Goal: Information Seeking & Learning: Learn about a topic

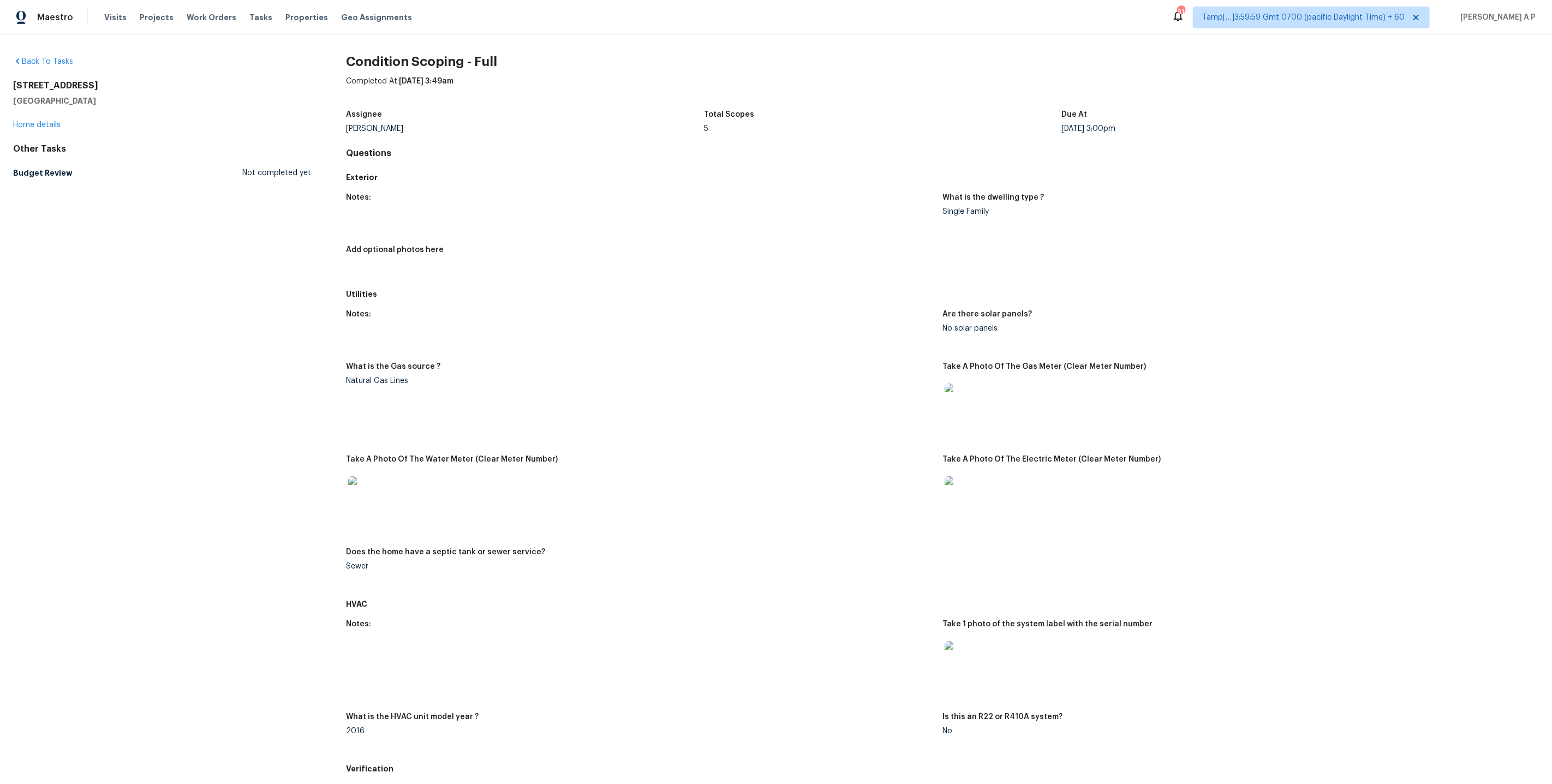
scroll to position [948, 0]
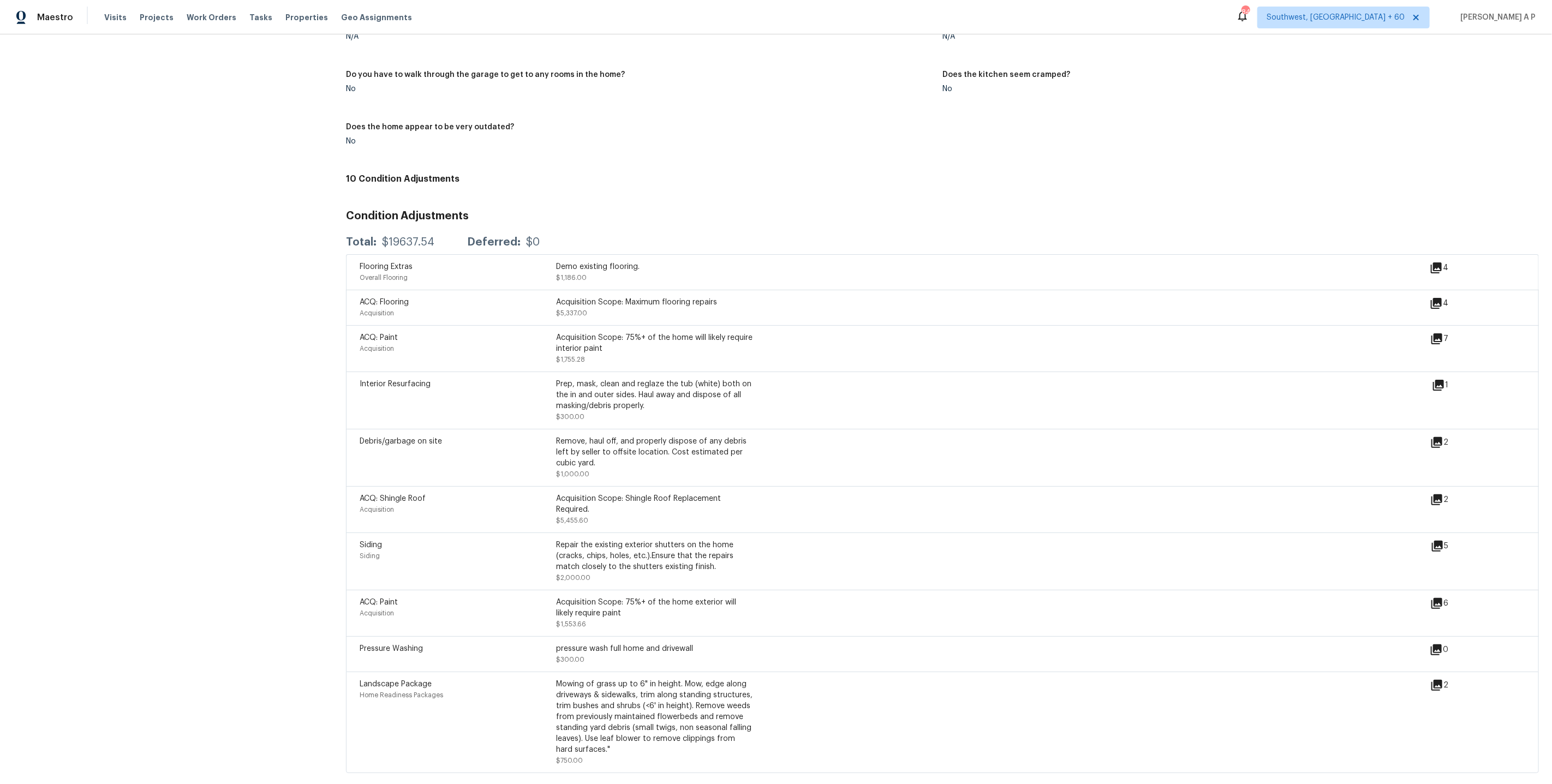
scroll to position [1151, 0]
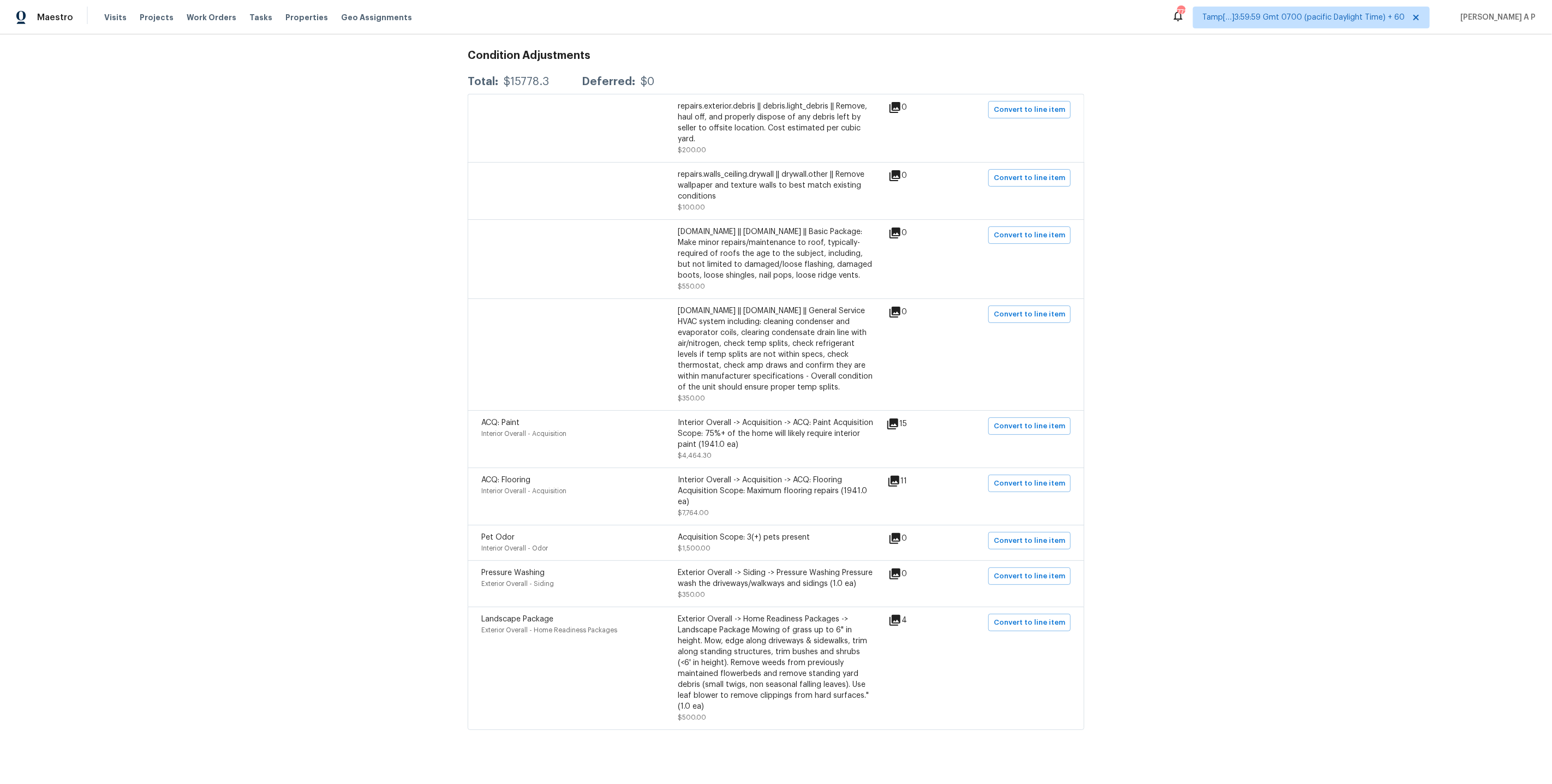
scroll to position [189, 0]
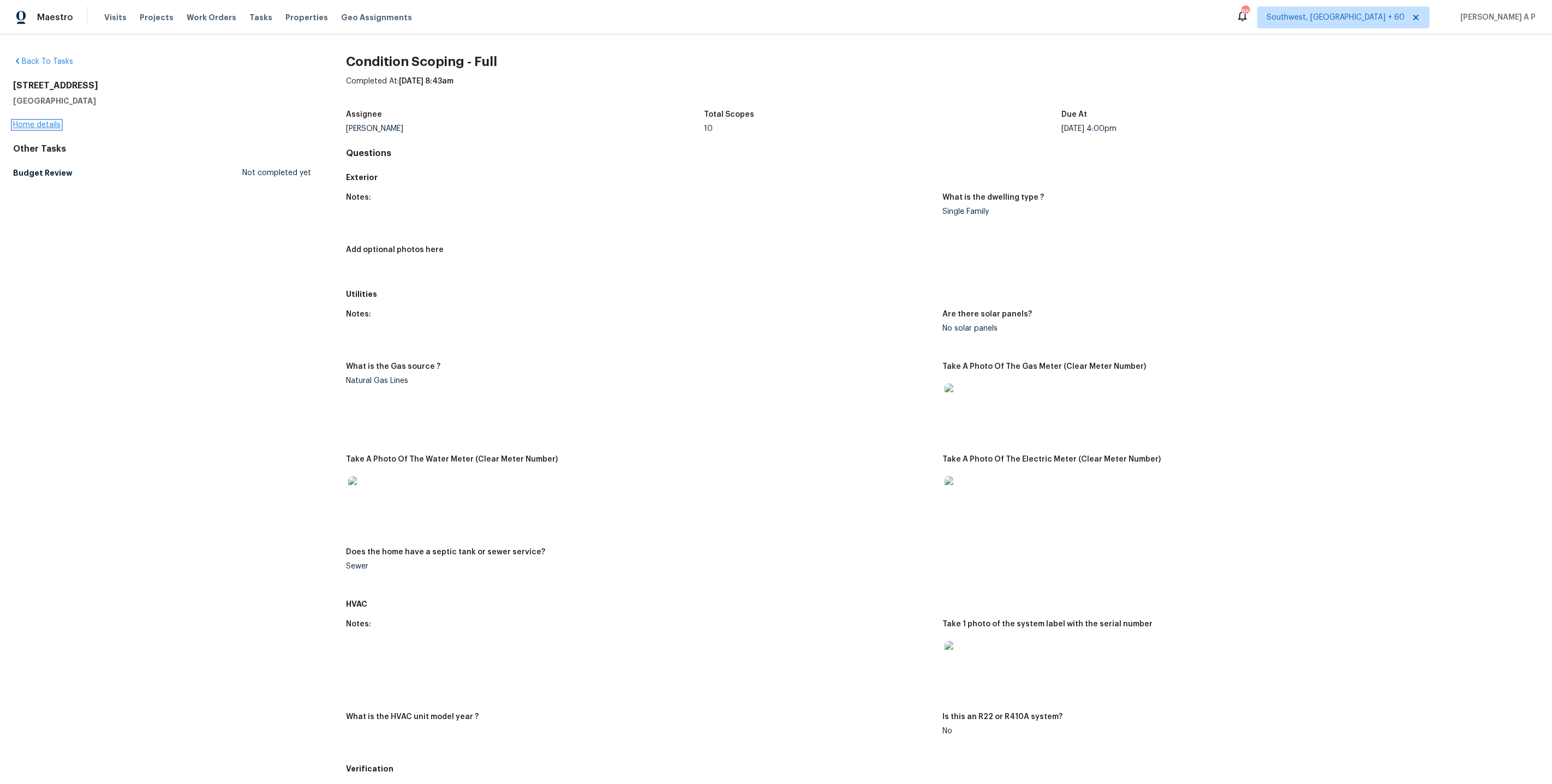
click at [51, 126] on link "Home details" at bounding box center [37, 125] width 47 height 7
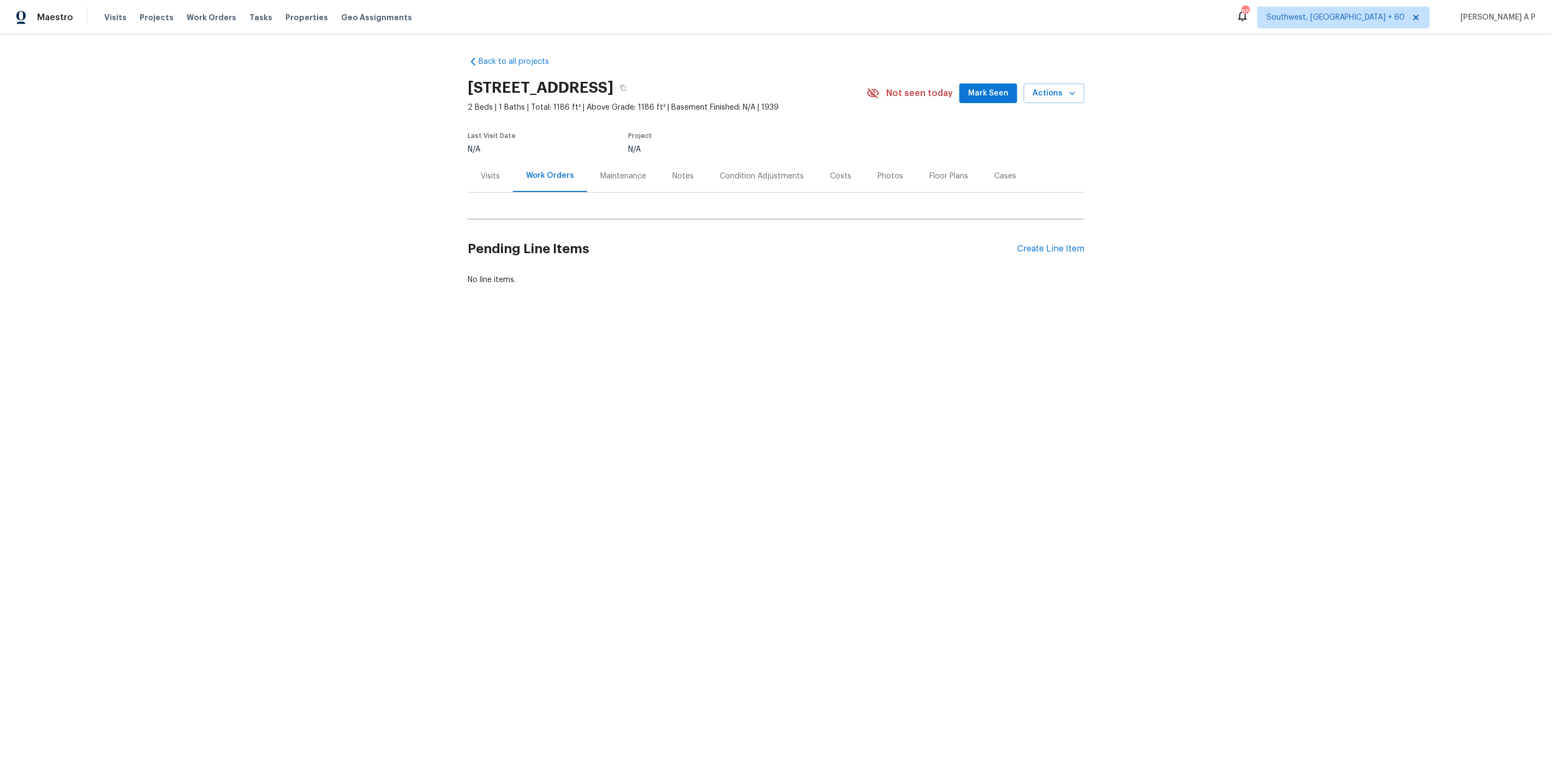
click at [501, 176] on div "Visits" at bounding box center [490, 176] width 45 height 32
click at [566, 181] on div "Work Orders" at bounding box center [551, 176] width 45 height 11
click at [614, 172] on div "Maintenance" at bounding box center [623, 176] width 46 height 11
click at [683, 172] on div "Notes" at bounding box center [686, 176] width 21 height 11
click at [751, 173] on div "Condition Adjustments" at bounding box center [761, 176] width 84 height 11
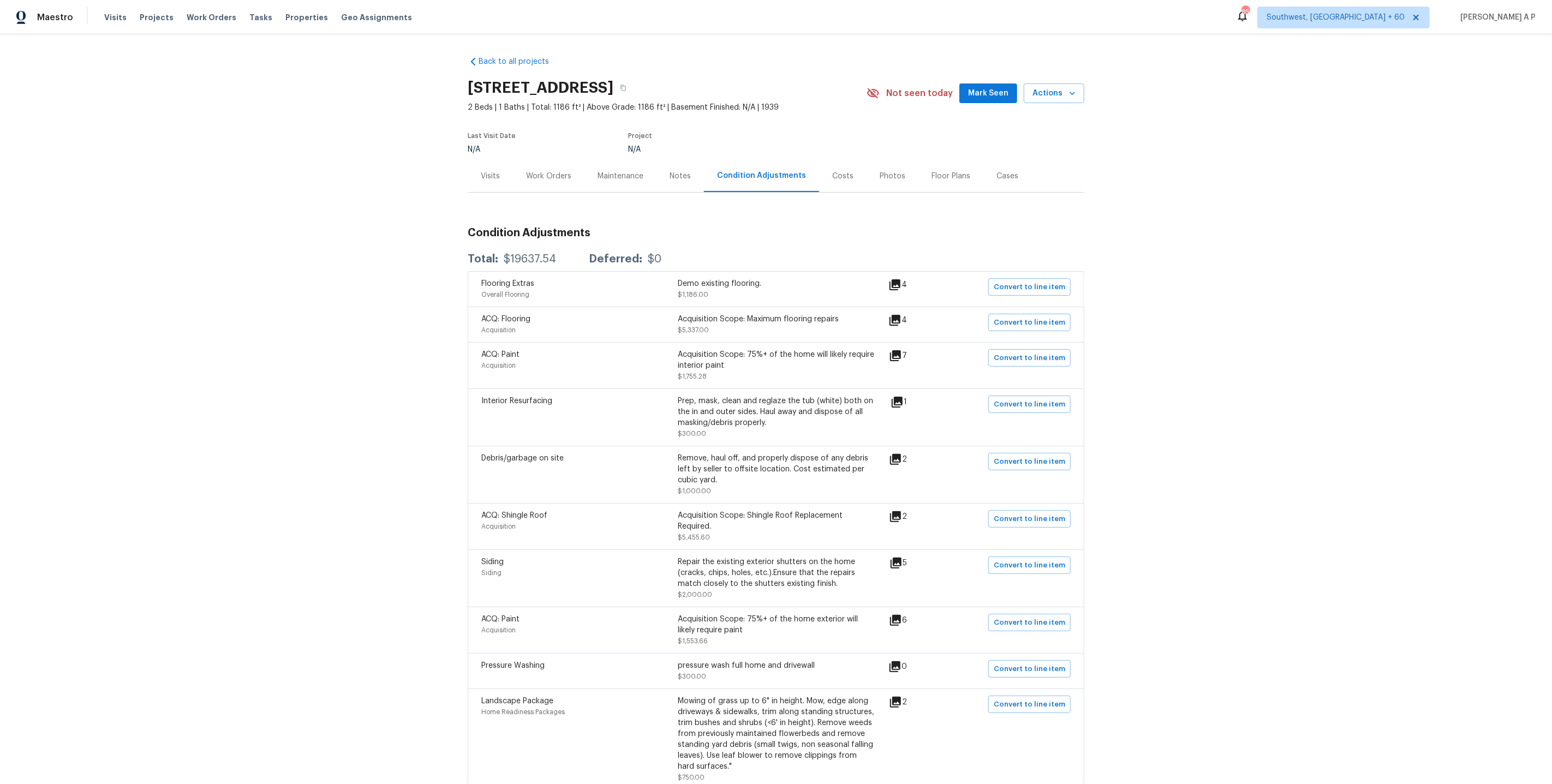
click at [490, 171] on div "Visits" at bounding box center [490, 176] width 19 height 11
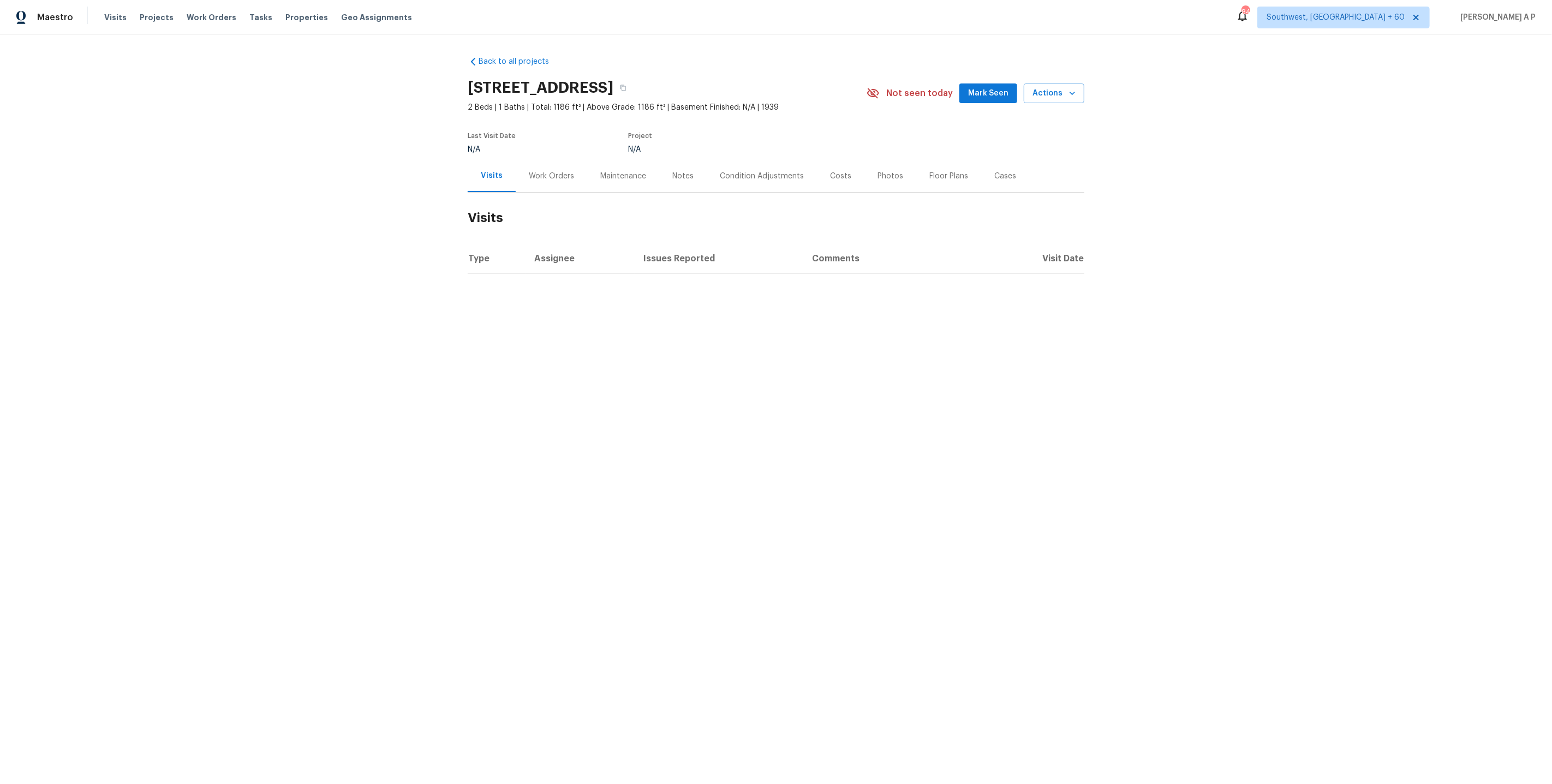
click at [640, 166] on div "Maintenance" at bounding box center [623, 176] width 72 height 32
click at [749, 171] on div "Condition Adjustments" at bounding box center [765, 176] width 84 height 11
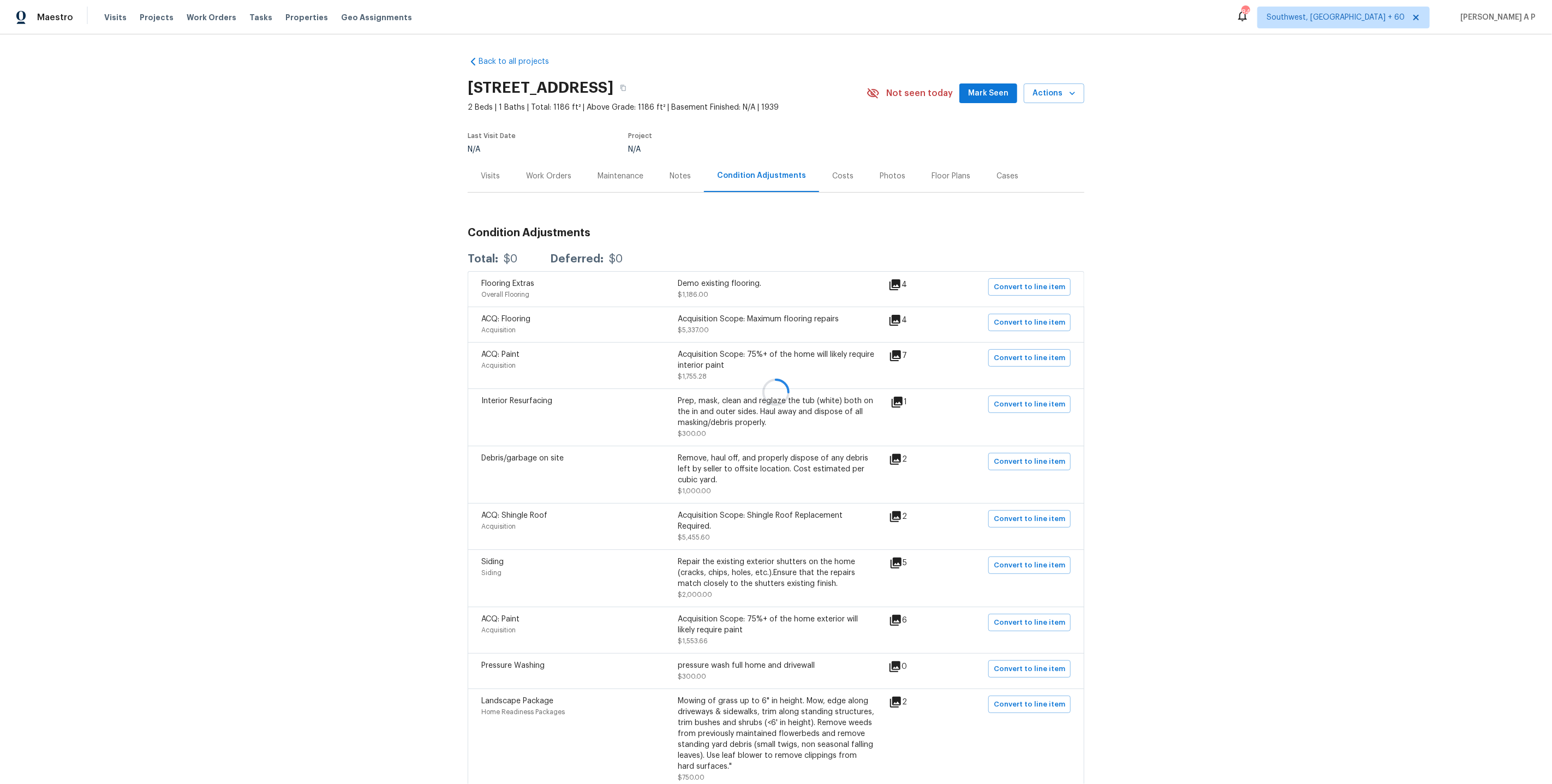
click at [749, 170] on div at bounding box center [776, 392] width 1552 height 784
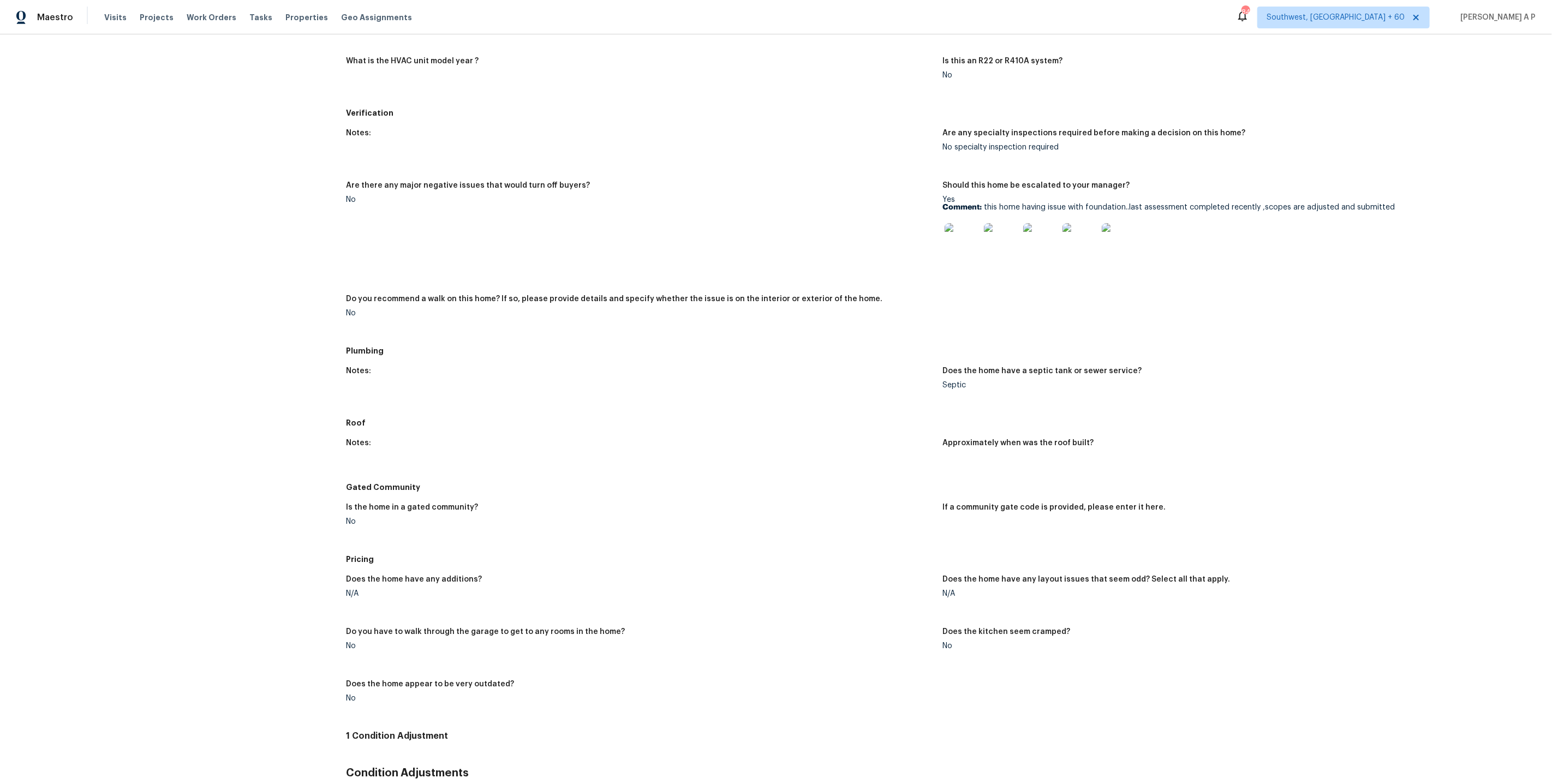
scroll to position [729, 0]
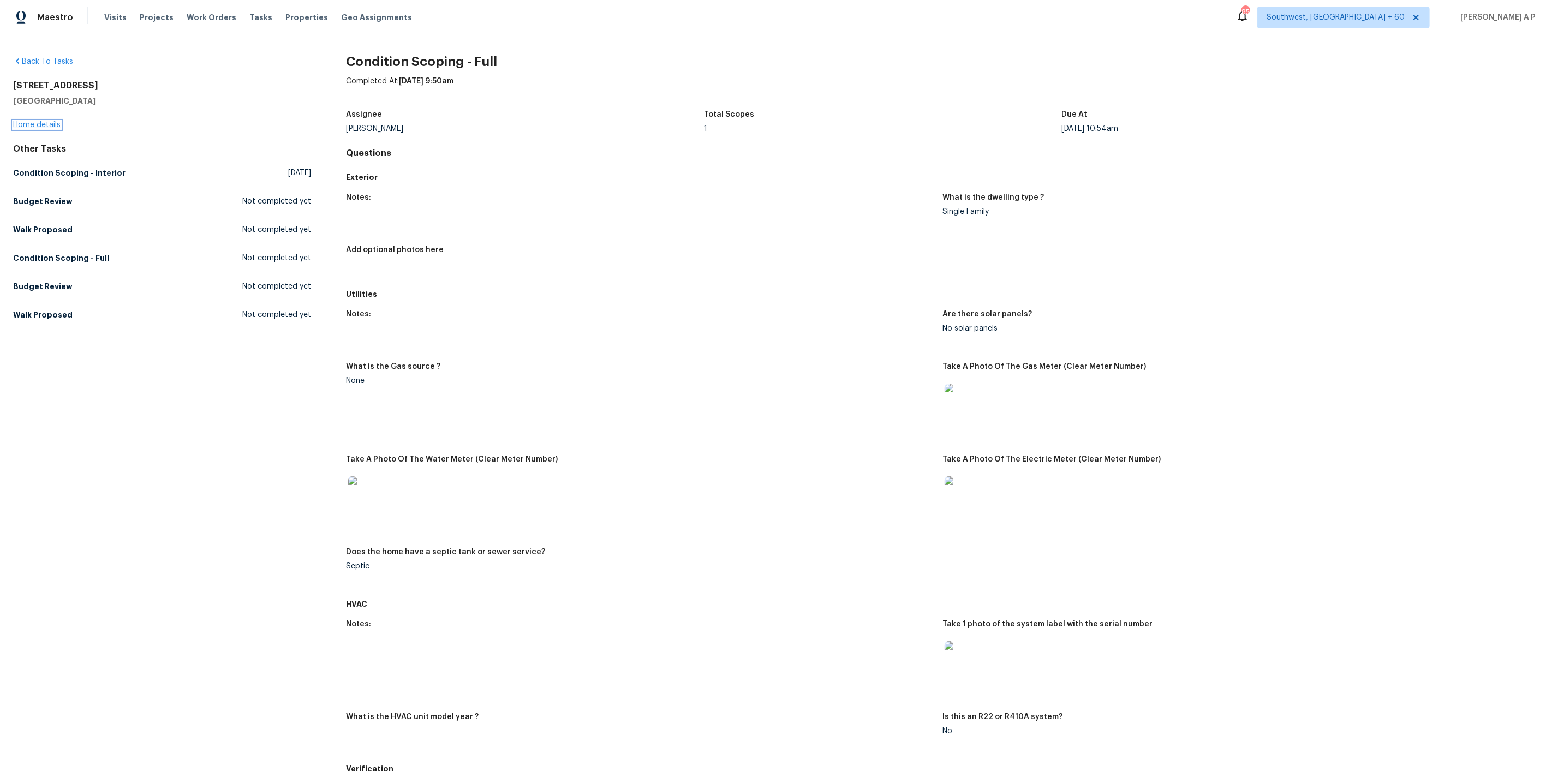
click at [49, 122] on link "Home details" at bounding box center [37, 125] width 47 height 7
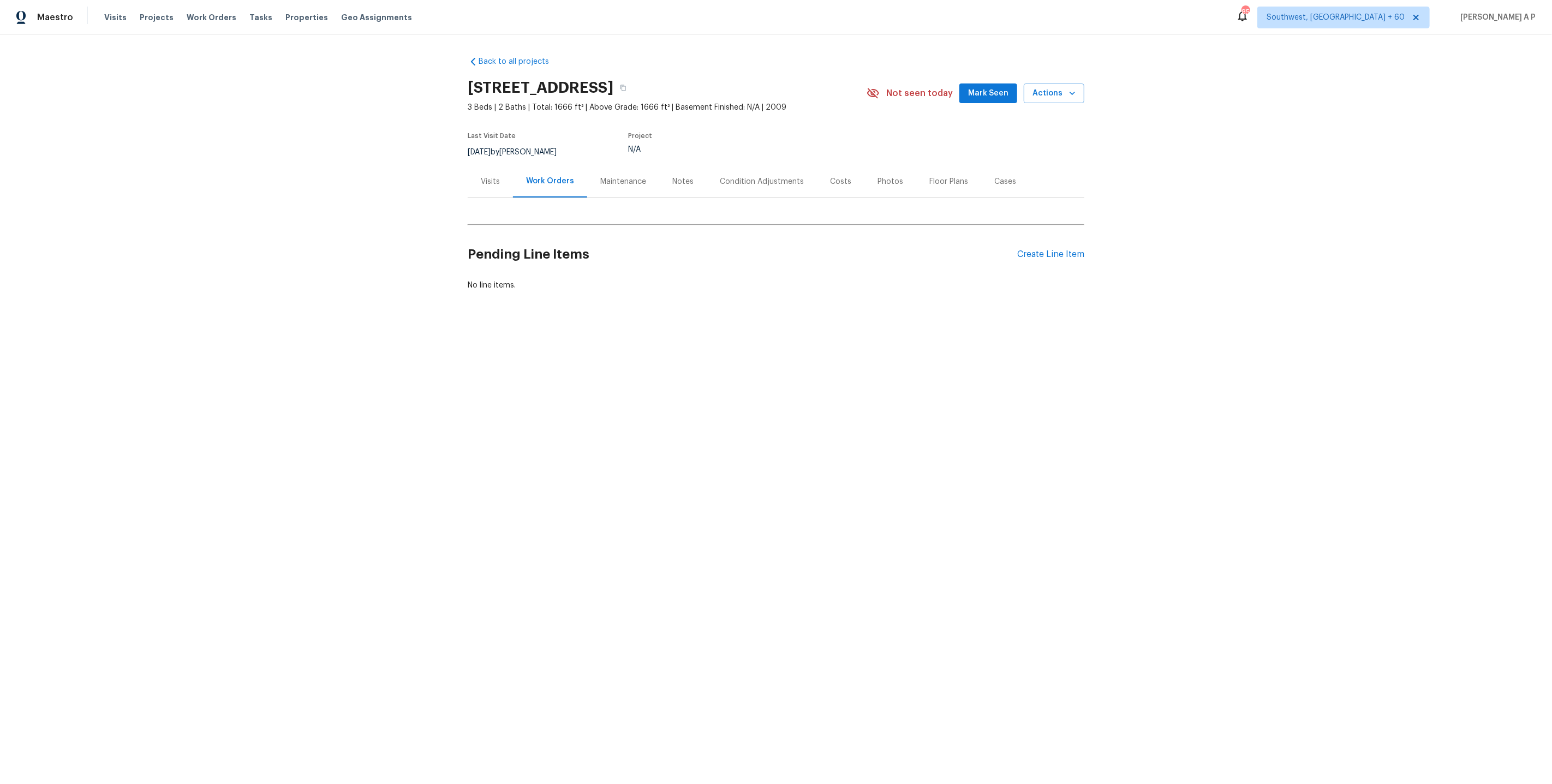
click at [496, 181] on div "Visits" at bounding box center [490, 182] width 19 height 11
click at [555, 181] on div "Work Orders" at bounding box center [551, 182] width 45 height 11
click at [637, 179] on div "Maintenance" at bounding box center [623, 182] width 46 height 11
click at [495, 188] on div "Visits" at bounding box center [490, 182] width 45 height 32
click at [643, 186] on div "Maintenance" at bounding box center [623, 182] width 46 height 11
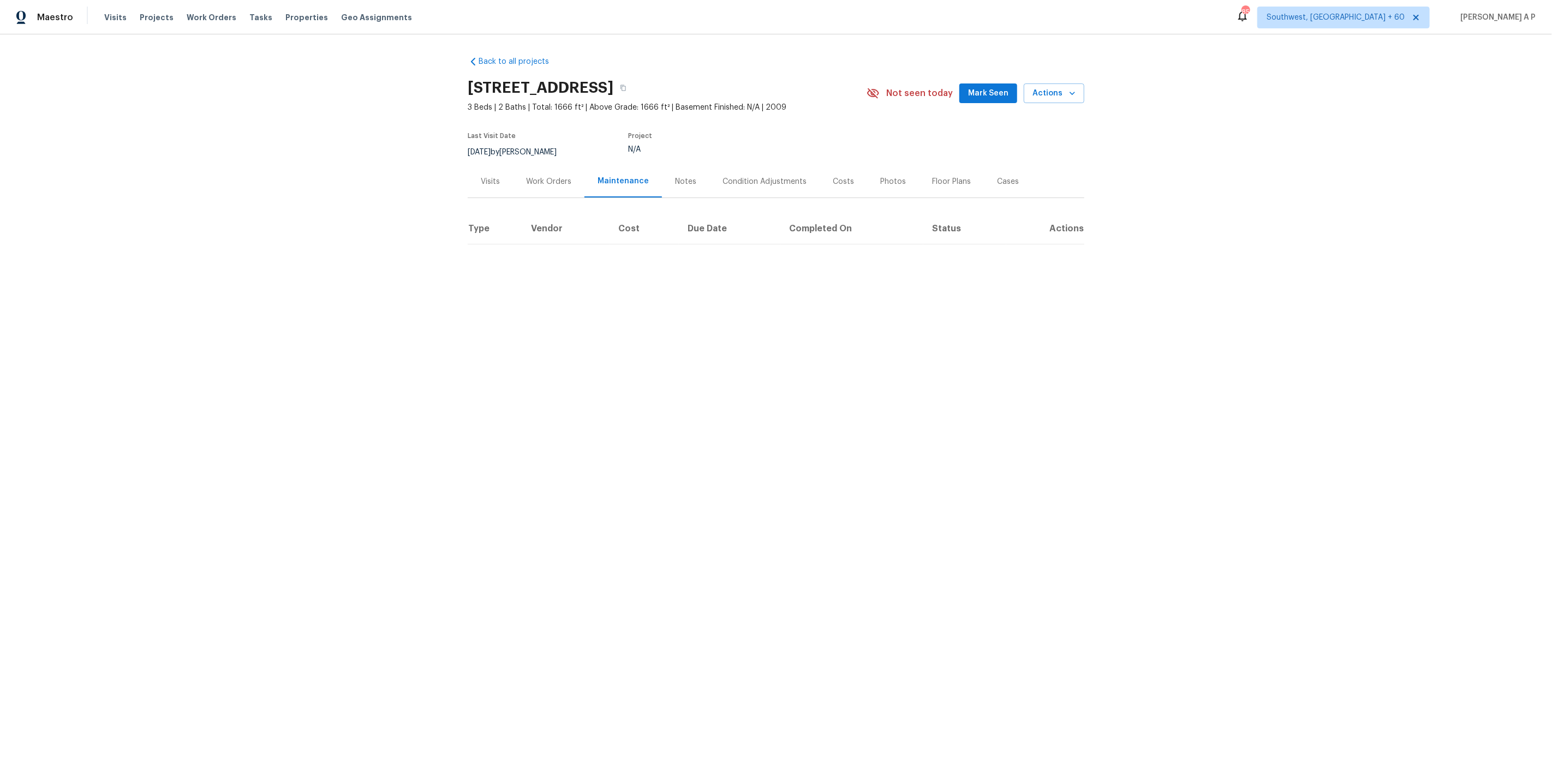
click at [736, 183] on div "Condition Adjustments" at bounding box center [765, 182] width 84 height 11
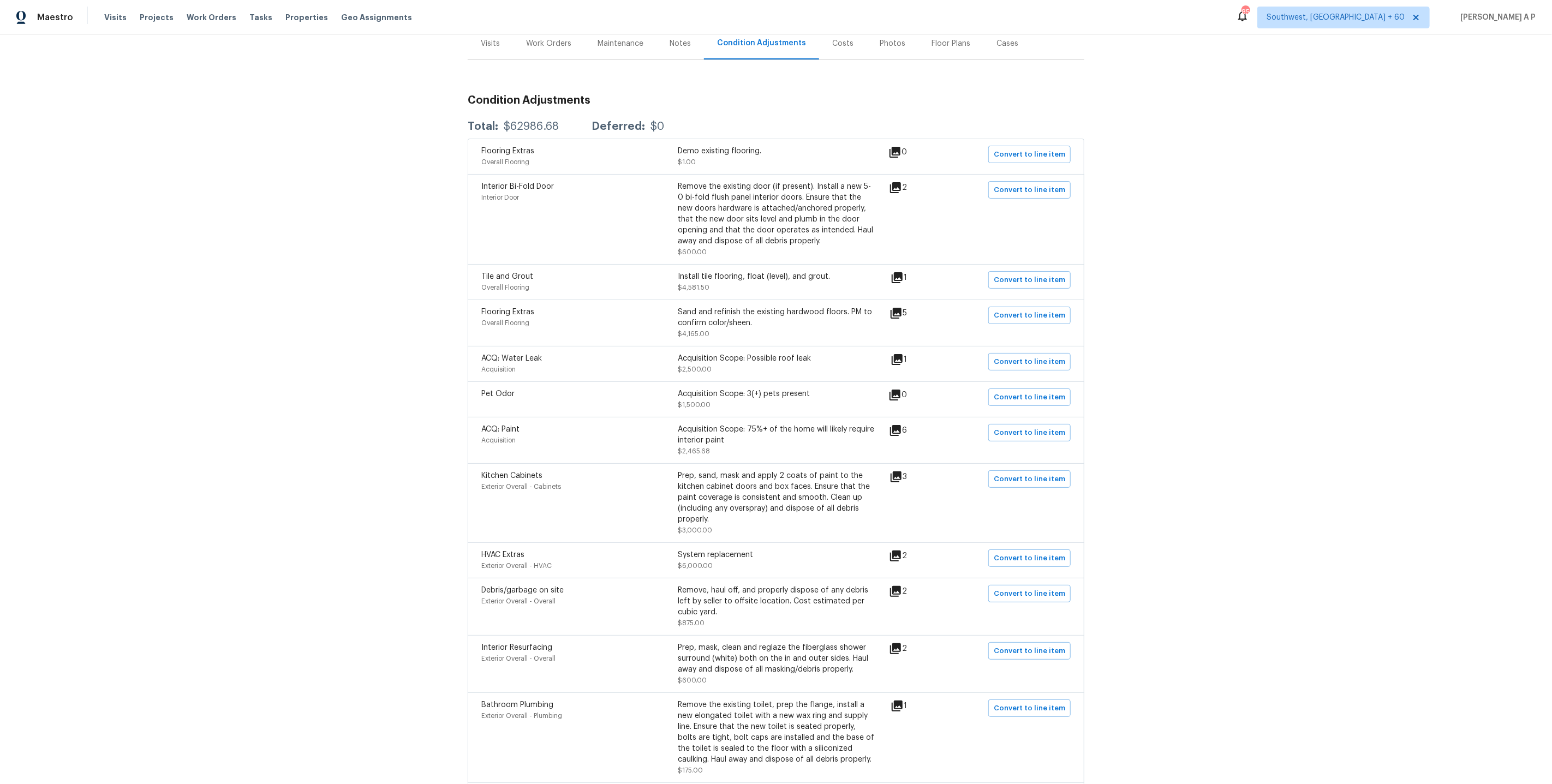
scroll to position [138, 0]
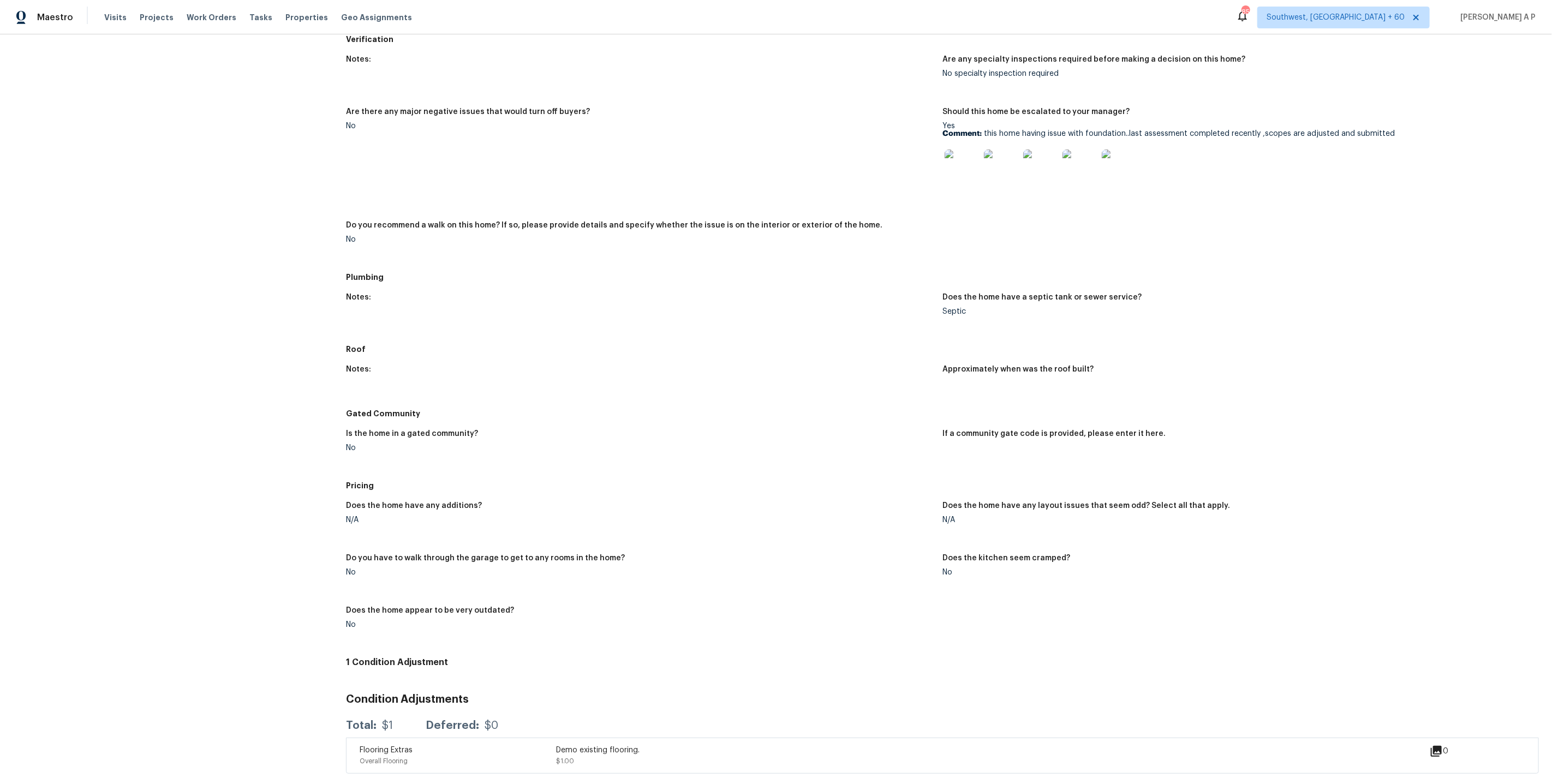
scroll to position [729, 0]
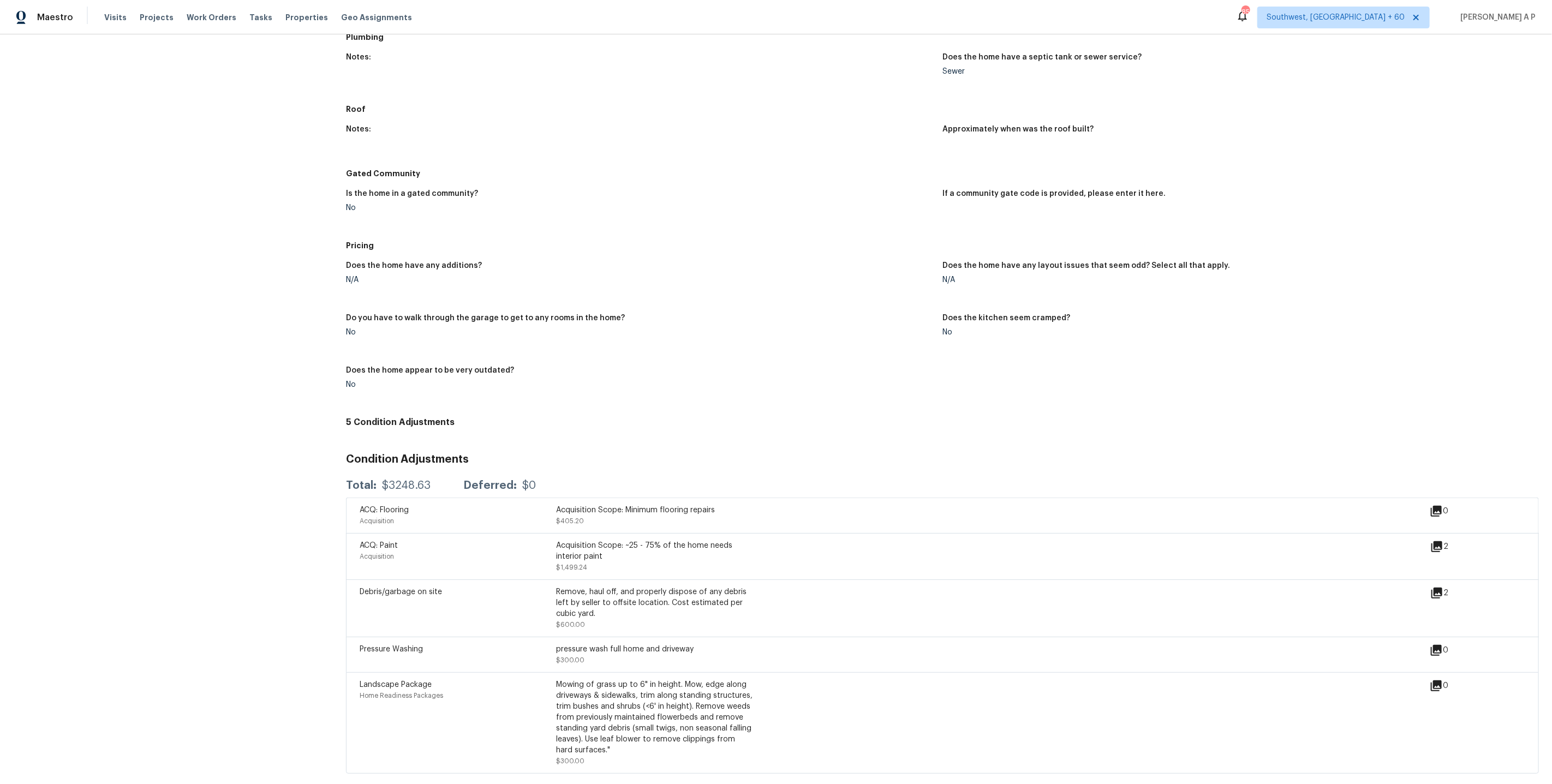
scroll to position [912, 0]
click at [1435, 586] on icon at bounding box center [1438, 593] width 13 height 13
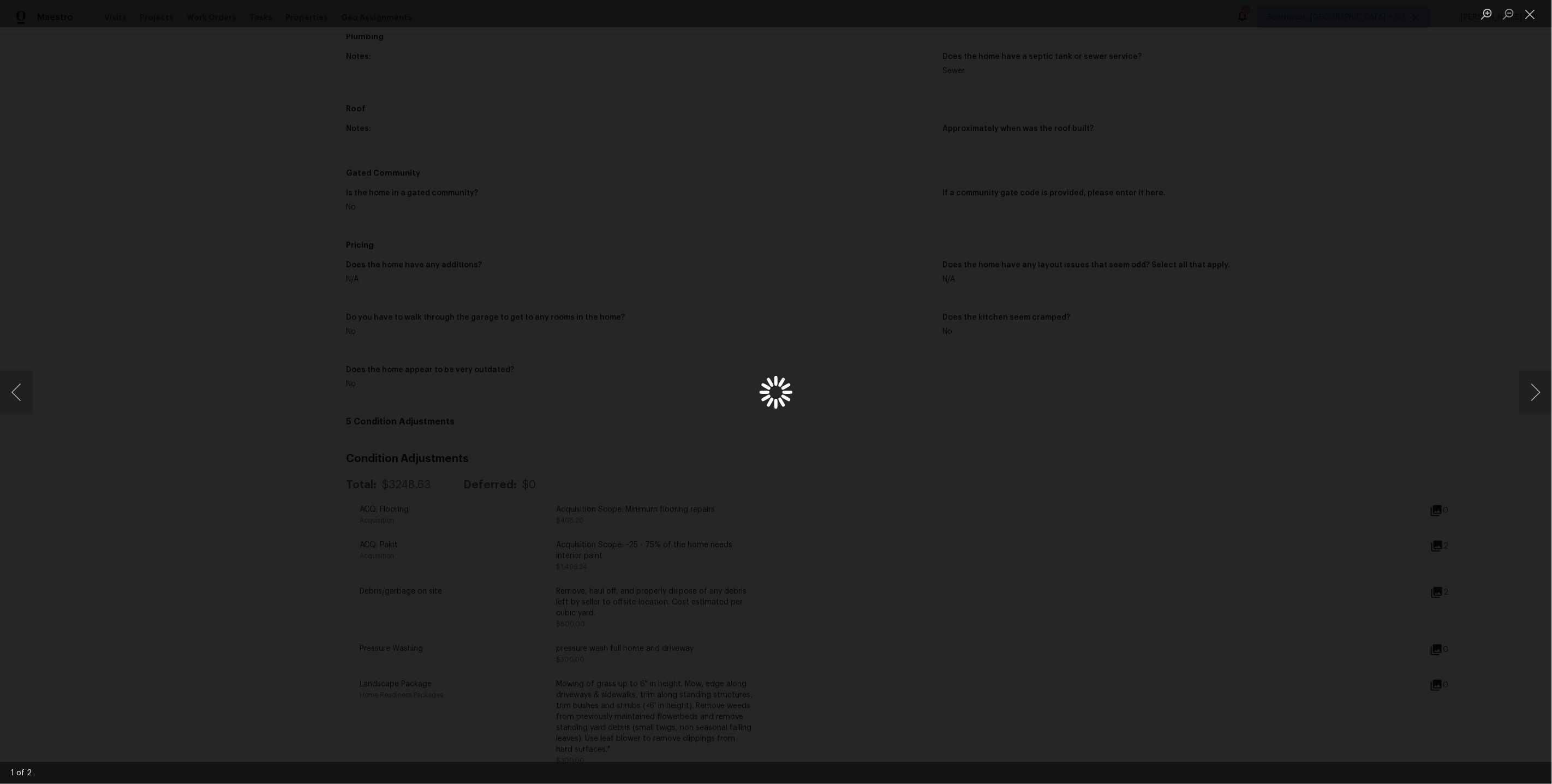
click at [1437, 588] on div "Lightbox" at bounding box center [776, 392] width 1552 height 784
click at [1544, 387] on button "Next image" at bounding box center [1536, 392] width 33 height 44
click at [1255, 433] on div "Lightbox" at bounding box center [776, 392] width 1552 height 784
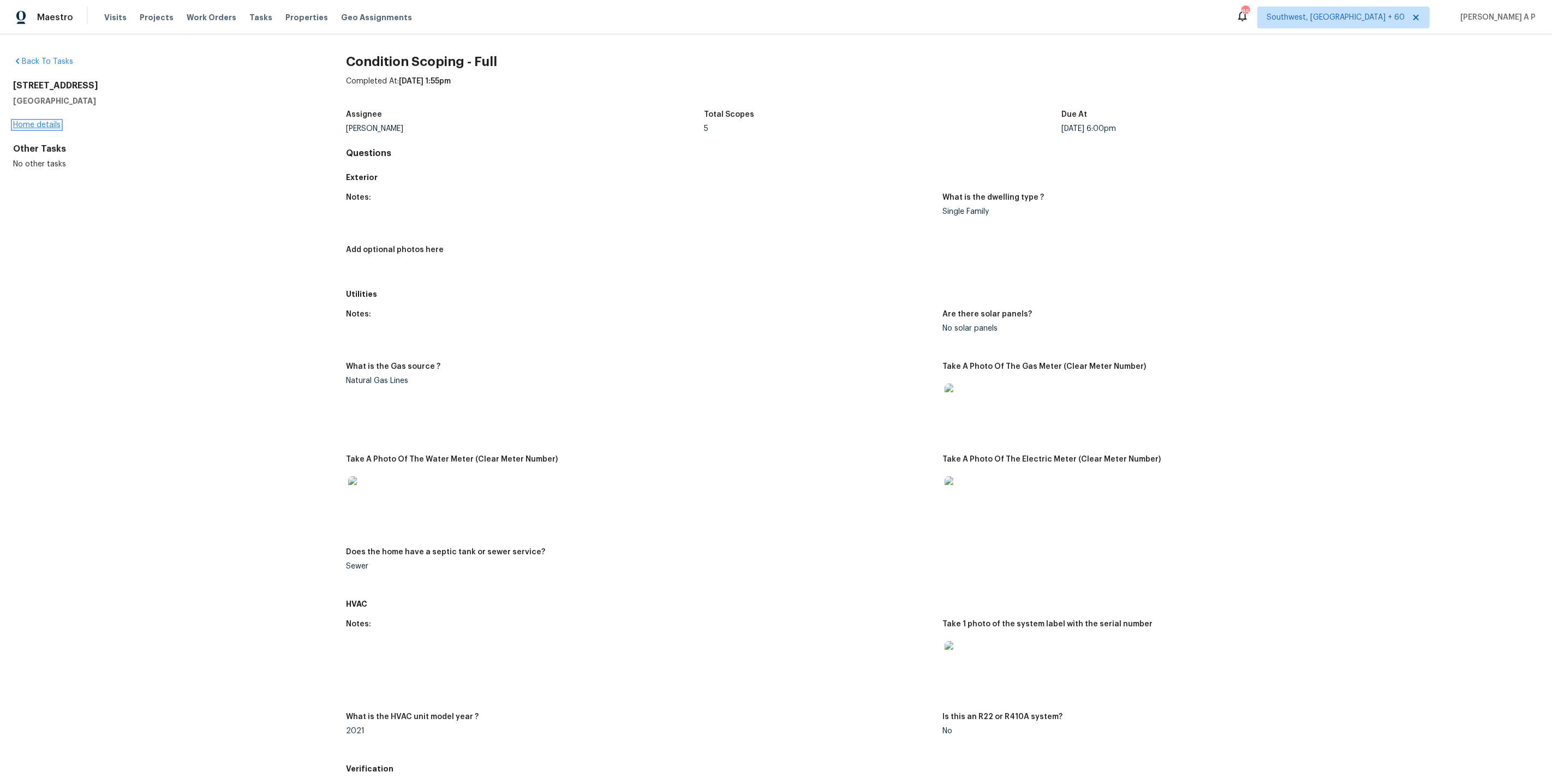
click at [54, 125] on link "Home details" at bounding box center [37, 125] width 47 height 7
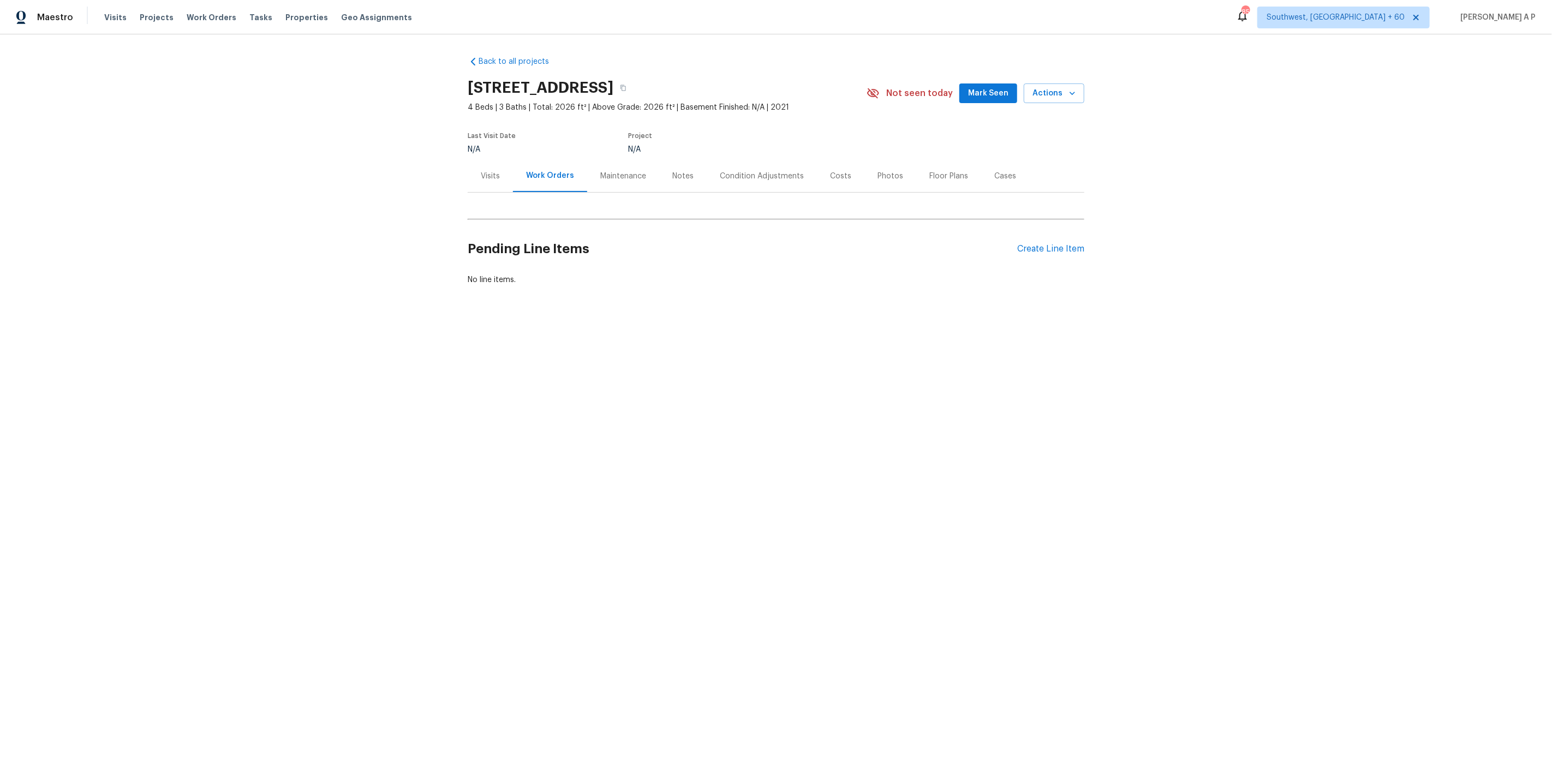
click at [756, 187] on div "Condition Adjustments" at bounding box center [762, 176] width 110 height 32
